Goal: Task Accomplishment & Management: Use online tool/utility

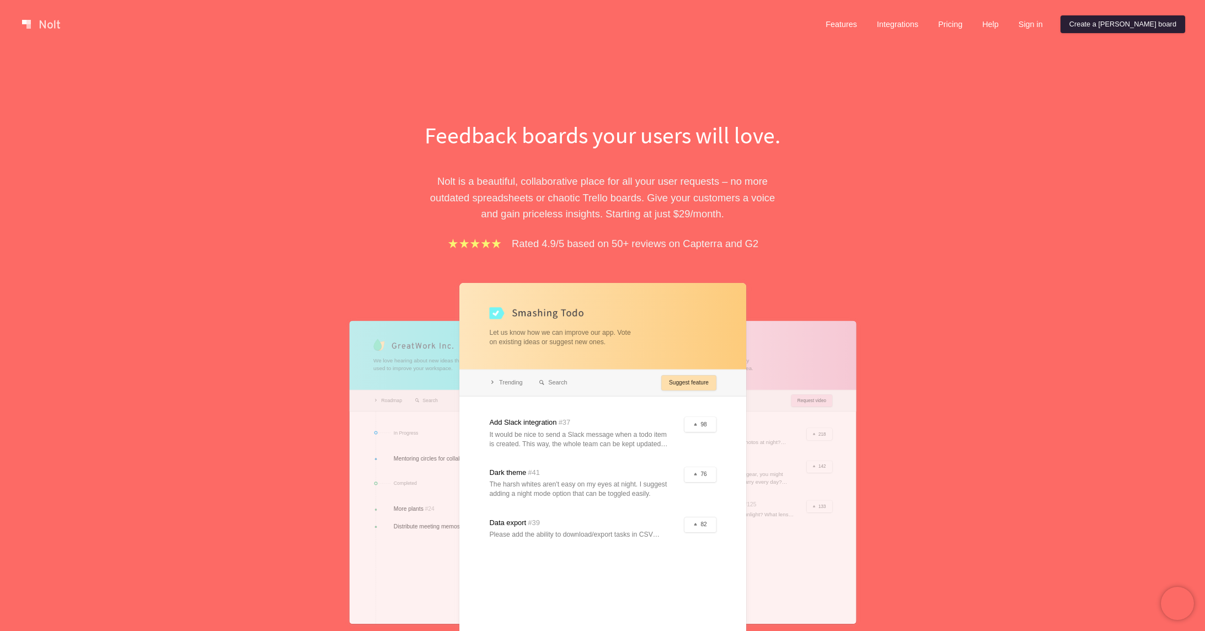
click at [1134, 29] on link "Create a Nolt board" at bounding box center [1122, 24] width 125 height 18
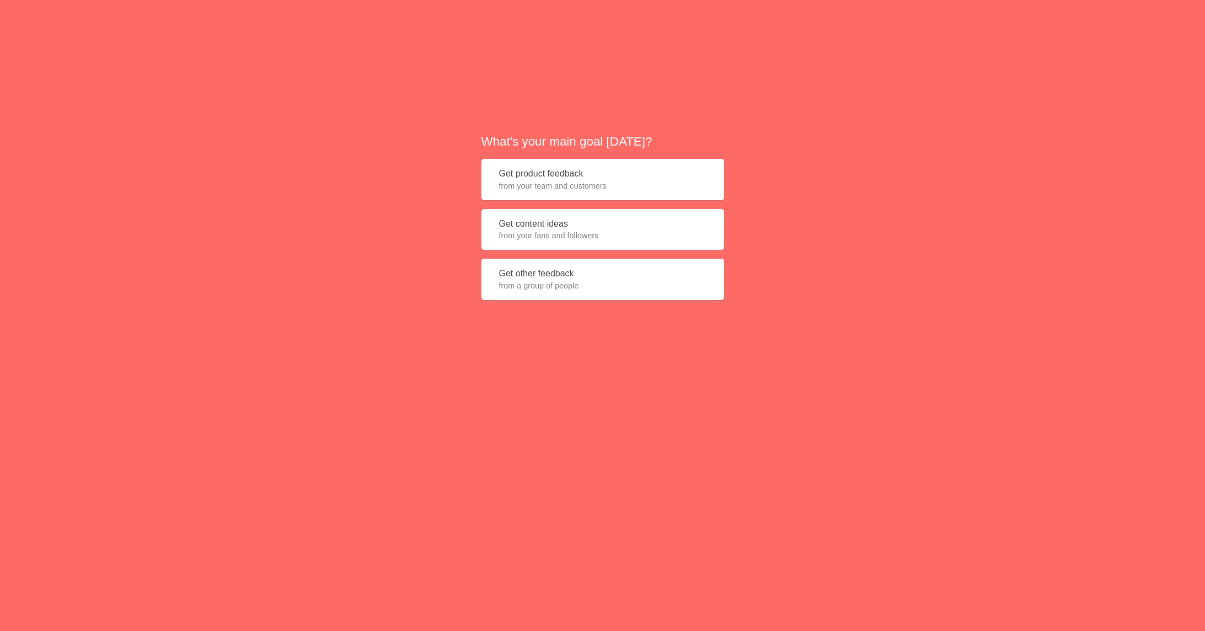
click at [665, 227] on button "Get content ideas from your fans and followers" at bounding box center [602, 229] width 243 height 41
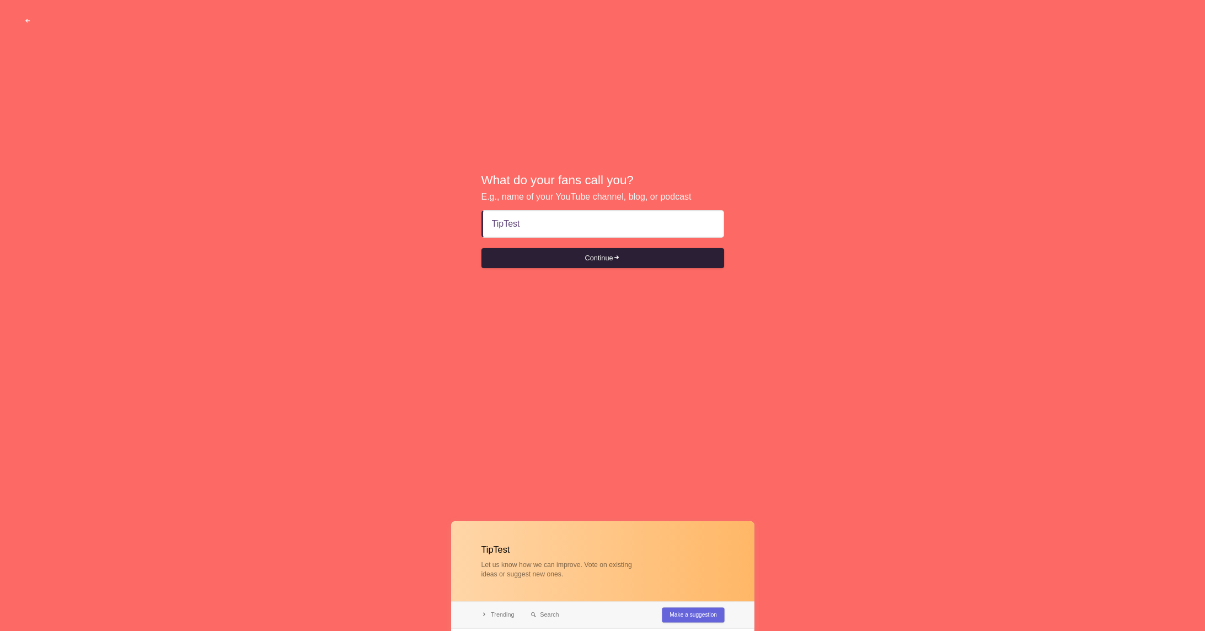
click at [628, 260] on button "Continue" at bounding box center [602, 258] width 243 height 20
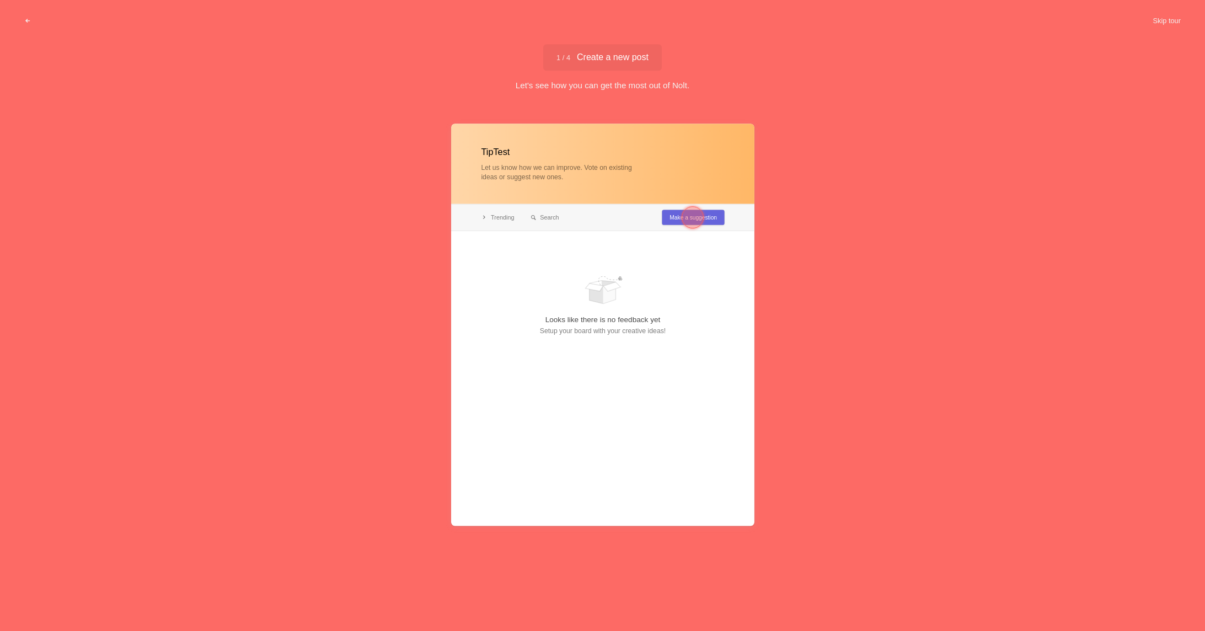
type input "TipTest"
click at [676, 217] on div at bounding box center [693, 217] width 40 height 40
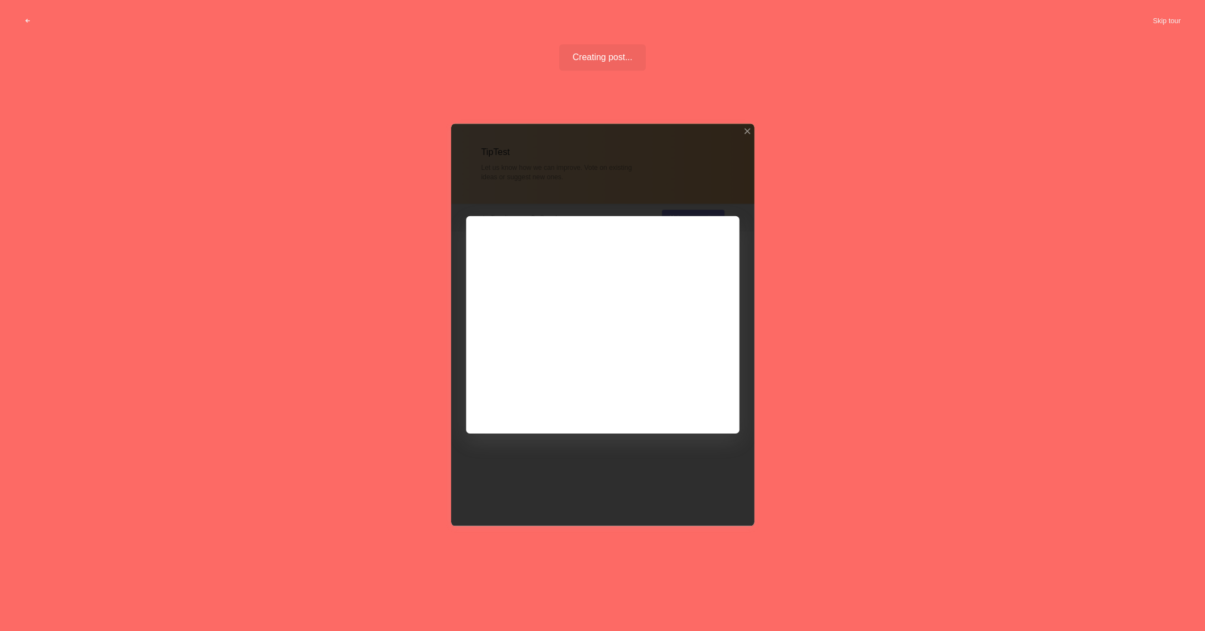
click at [681, 401] on div at bounding box center [602, 324] width 303 height 402
click at [696, 408] on div at bounding box center [602, 324] width 303 height 402
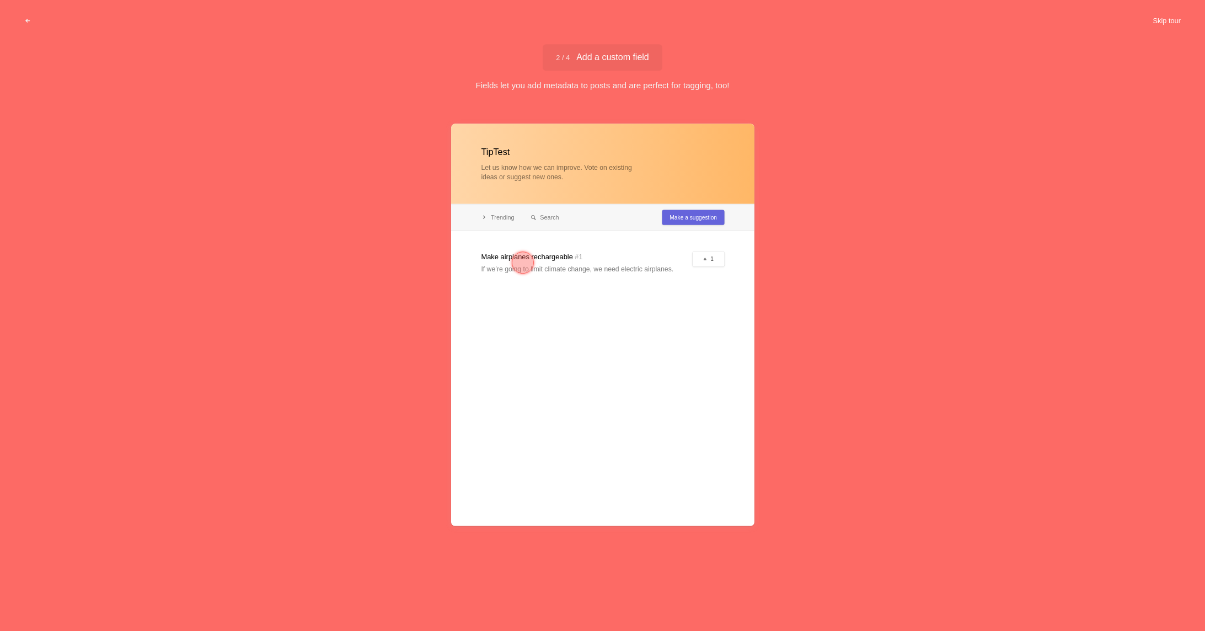
click at [1167, 20] on button "Skip tour" at bounding box center [1166, 21] width 55 height 20
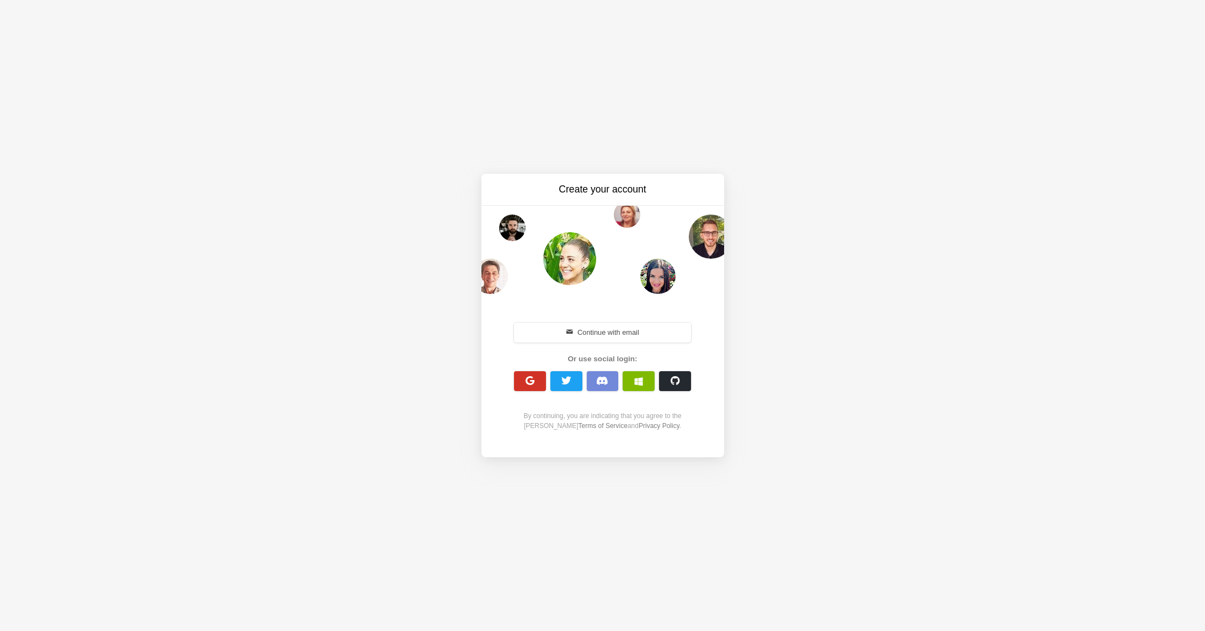
click at [525, 384] on span "button" at bounding box center [529, 380] width 10 height 10
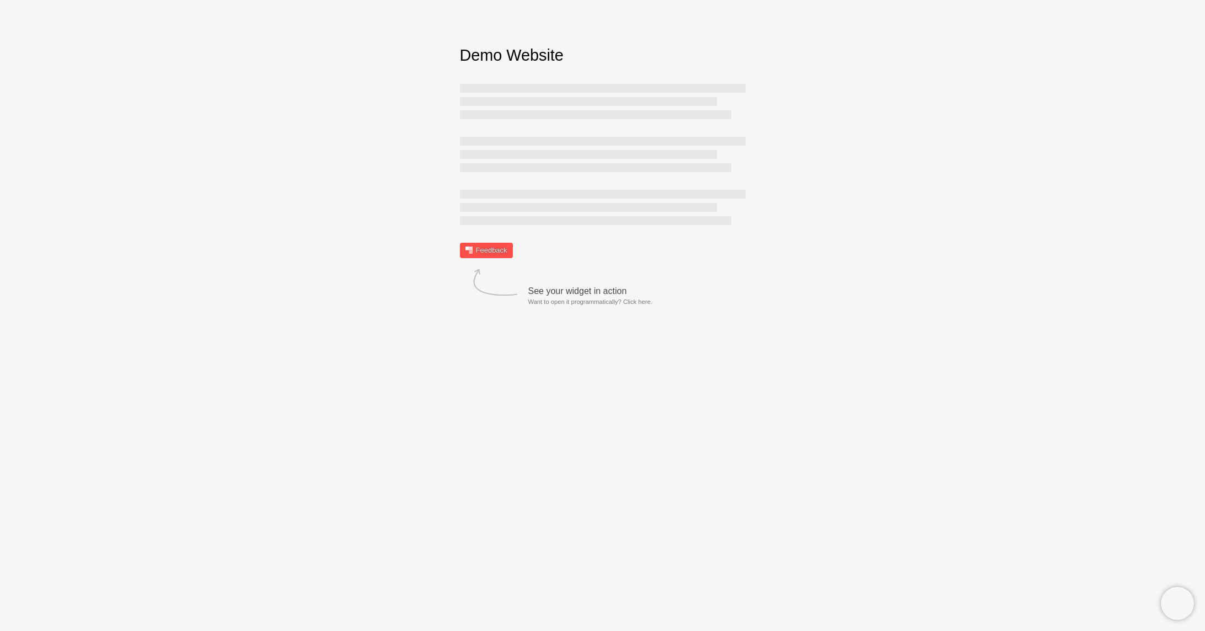
click at [503, 251] on link "Feedback" at bounding box center [486, 250] width 53 height 15
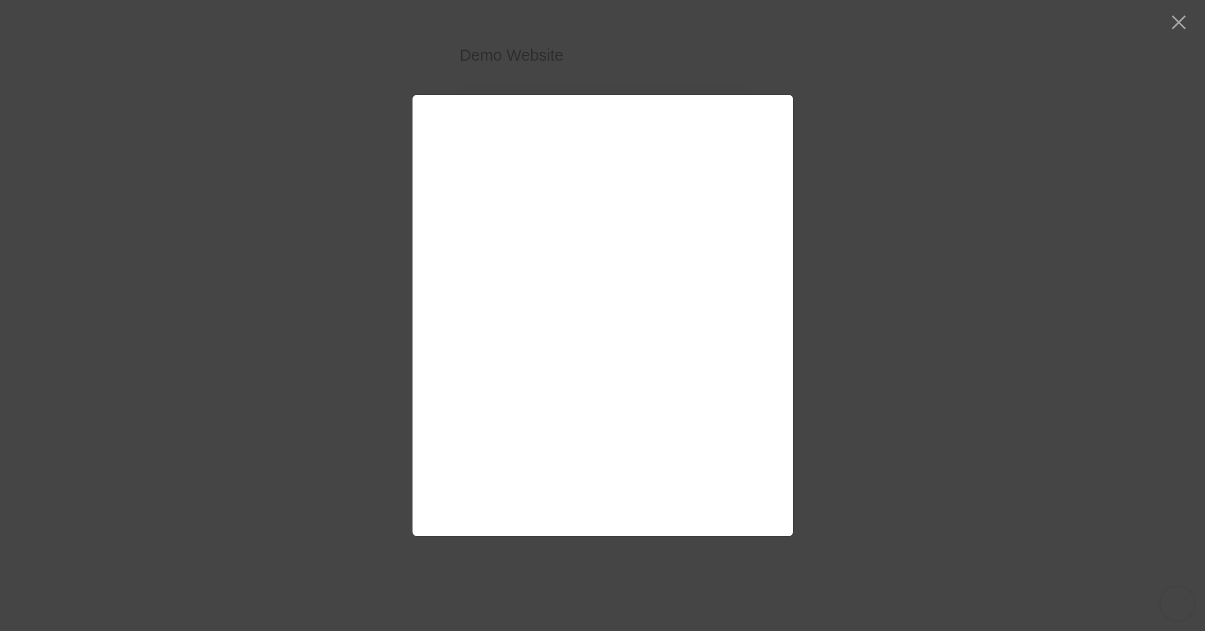
click at [882, 41] on div at bounding box center [602, 315] width 1205 height 631
